Goal: Information Seeking & Learning: Learn about a topic

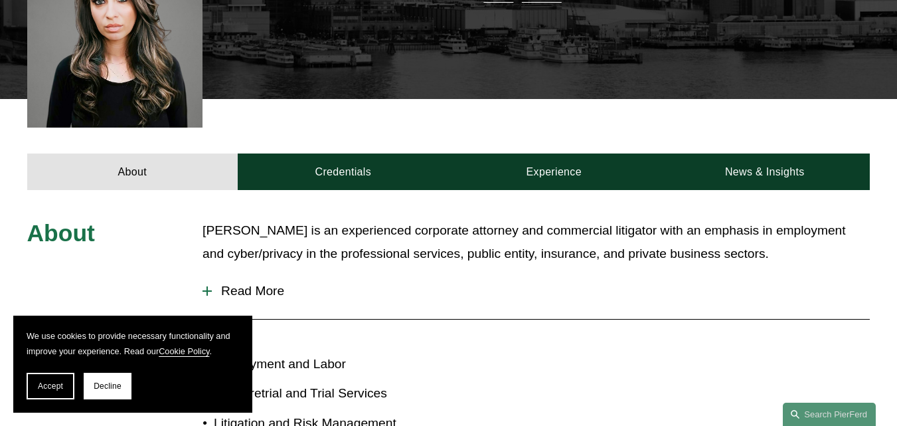
scroll to position [386, 0]
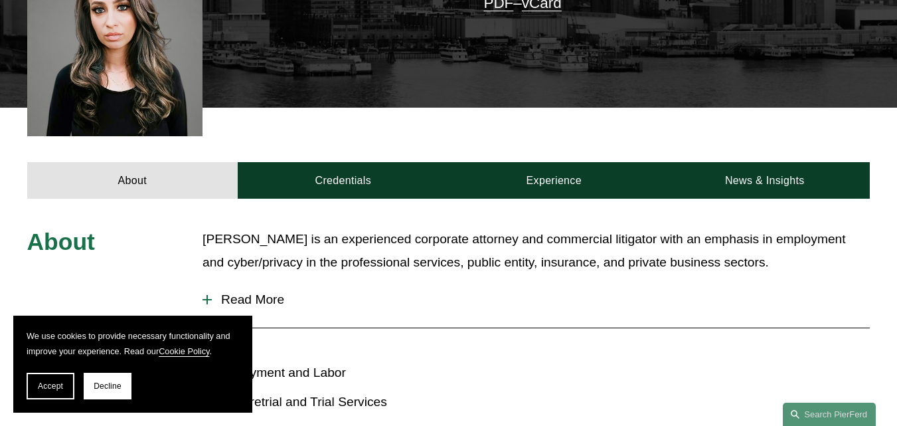
click at [209, 302] on div at bounding box center [207, 299] width 9 height 9
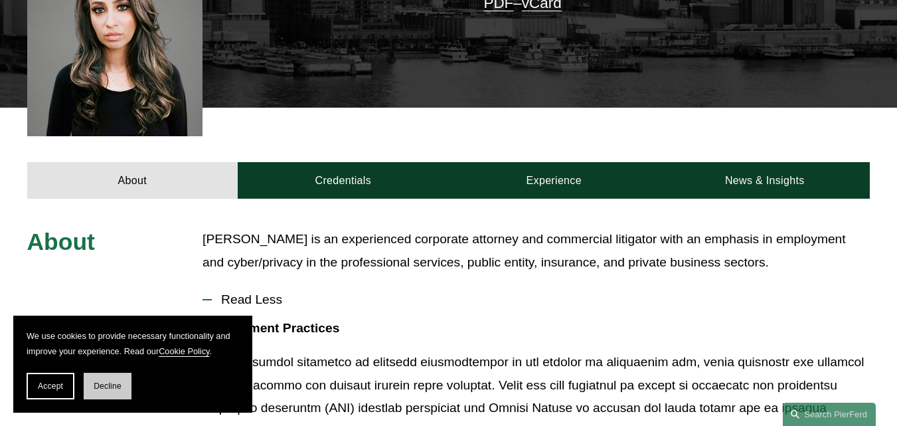
click at [99, 390] on span "Decline" at bounding box center [108, 385] width 28 height 9
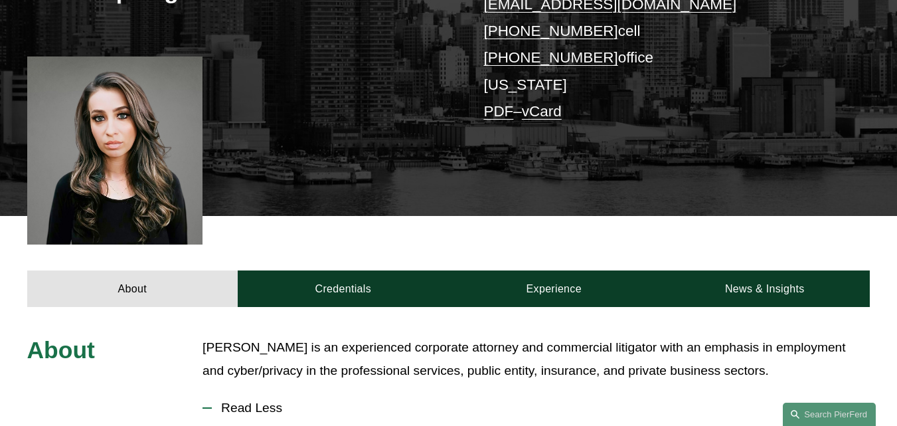
scroll to position [202, 0]
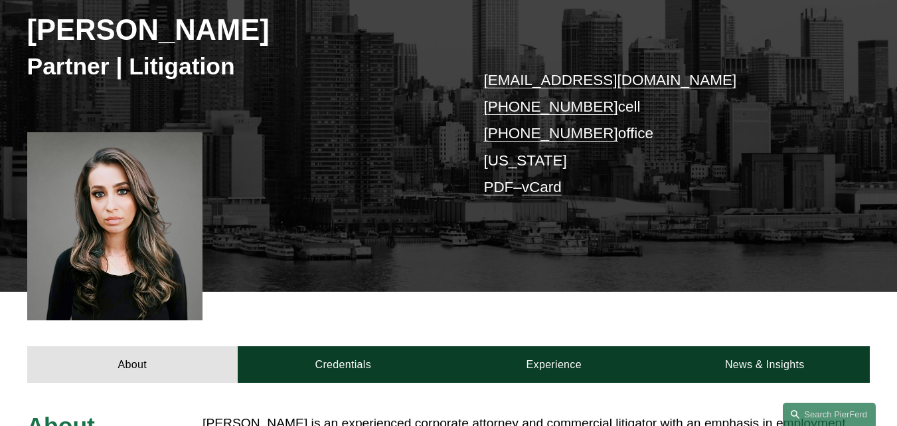
click at [538, 190] on link "vCard" at bounding box center [542, 187] width 40 height 17
drag, startPoint x: 665, startPoint y: 79, endPoint x: 344, endPoint y: 129, distance: 325.3
click at [344, 129] on div "[PERSON_NAME] Partner | Litigation [EMAIL_ADDRESS][DOMAIN_NAME] [PHONE_NUMBER] …" at bounding box center [448, 116] width 897 height 352
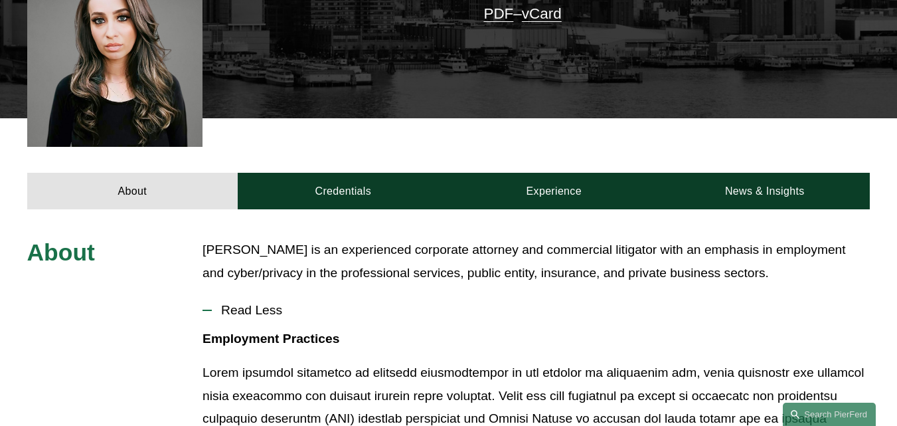
scroll to position [401, 0]
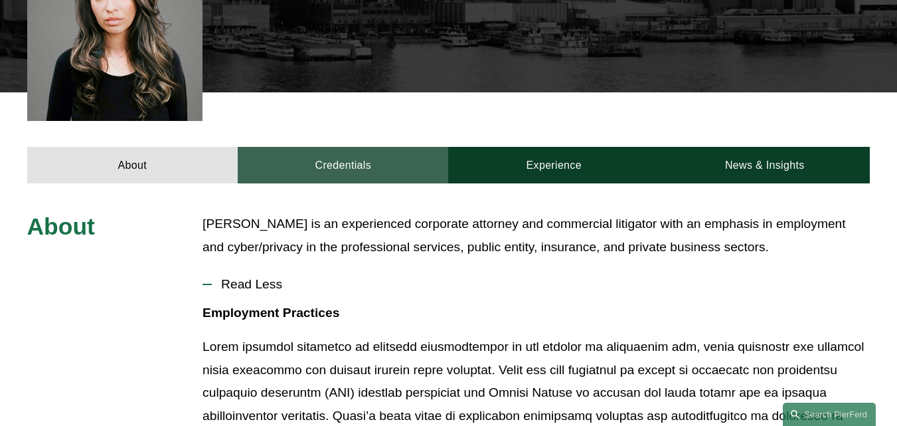
click at [339, 168] on link "Credentials" at bounding box center [343, 165] width 211 height 37
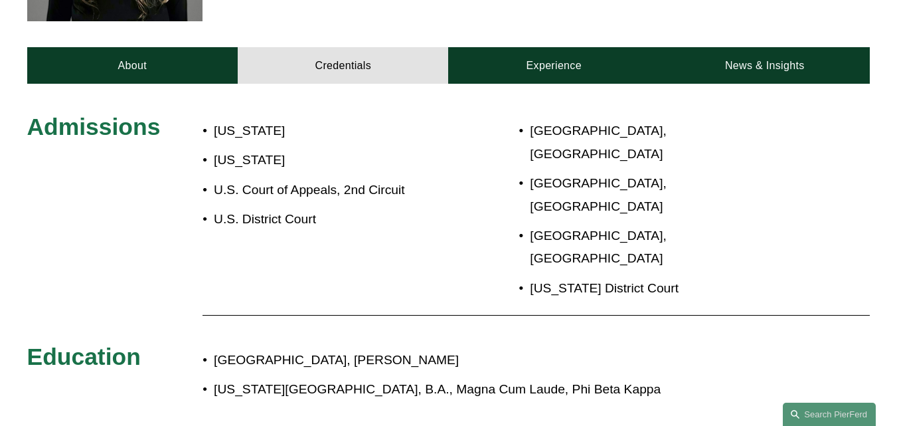
scroll to position [467, 0]
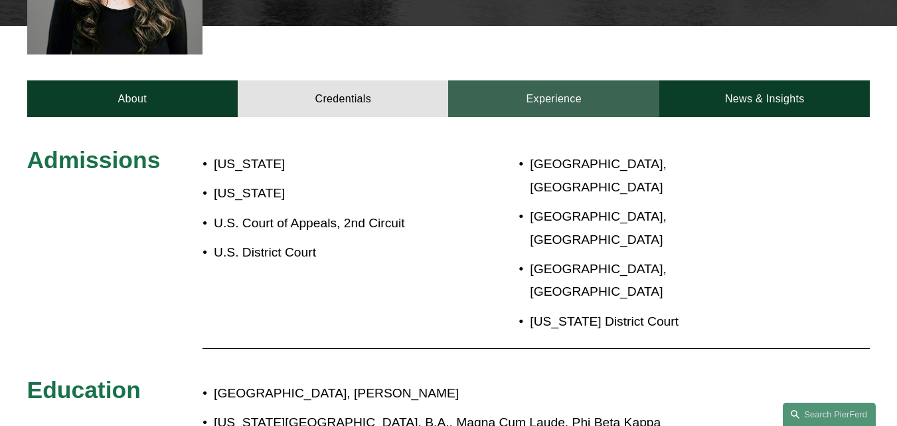
click at [549, 101] on link "Experience" at bounding box center [553, 98] width 211 height 37
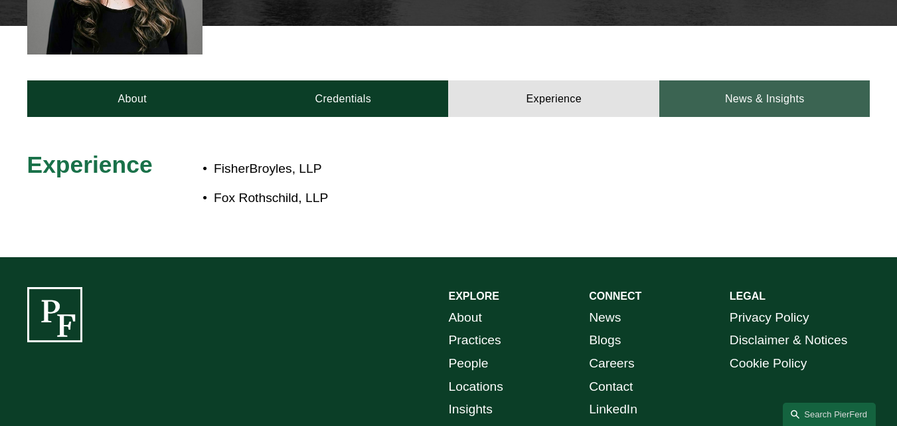
click at [782, 99] on link "News & Insights" at bounding box center [764, 98] width 211 height 37
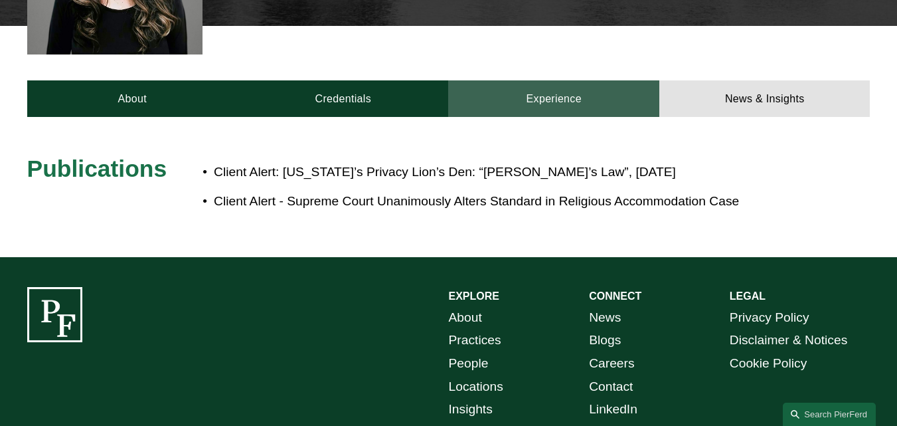
click at [566, 108] on link "Experience" at bounding box center [553, 98] width 211 height 37
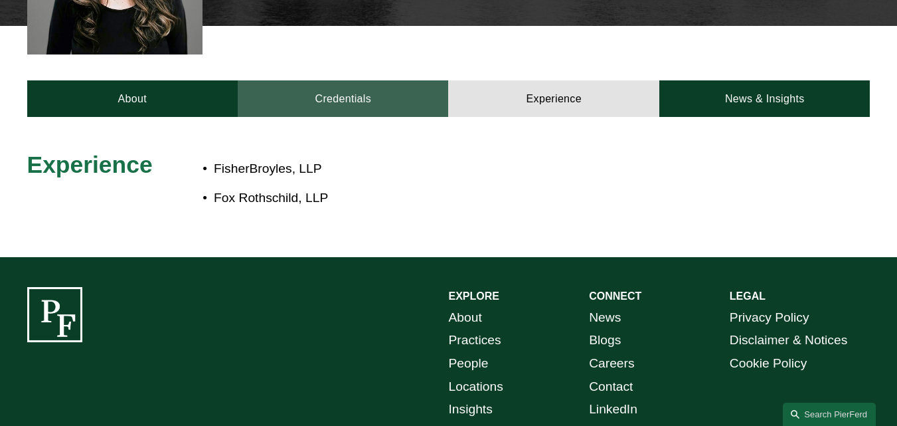
click at [301, 96] on link "Credentials" at bounding box center [343, 98] width 211 height 37
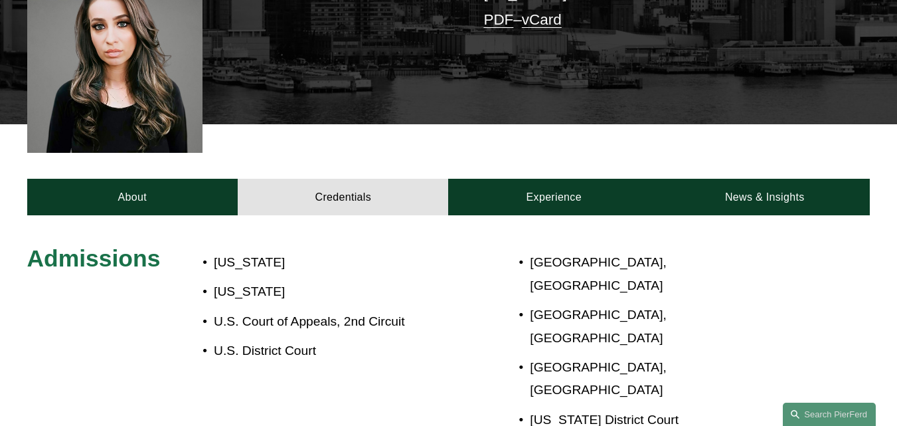
scroll to position [335, 0]
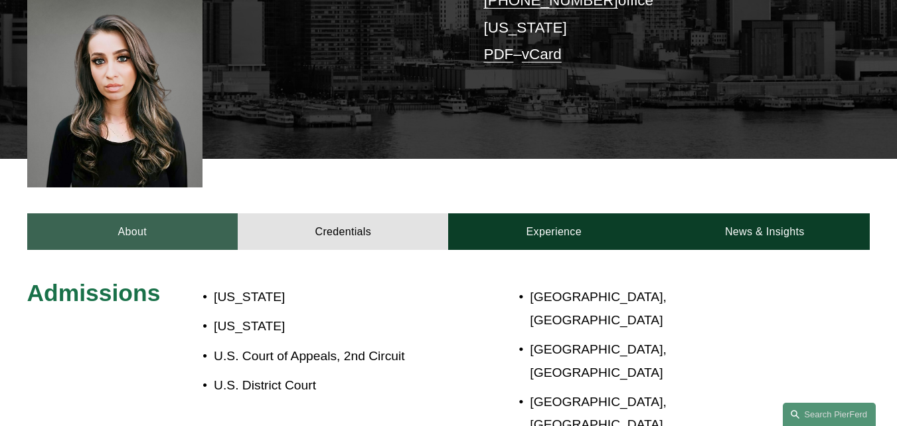
click at [133, 222] on link "About" at bounding box center [132, 231] width 211 height 37
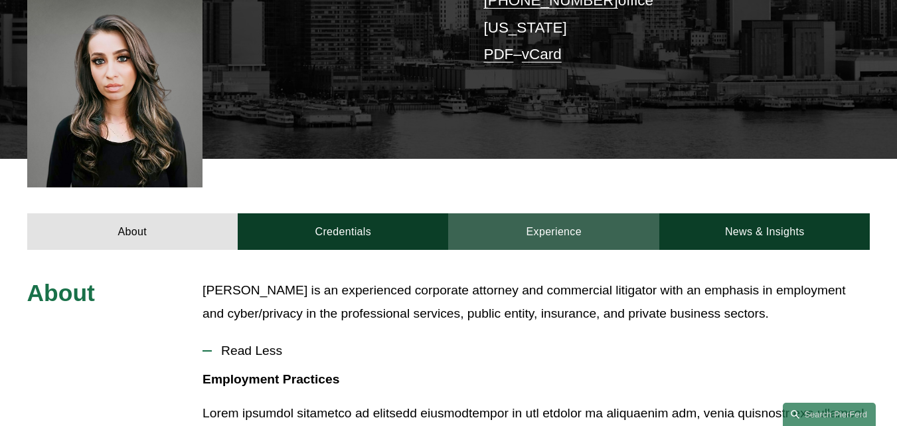
click at [545, 239] on link "Experience" at bounding box center [553, 231] width 211 height 37
